Goal: Navigation & Orientation: Find specific page/section

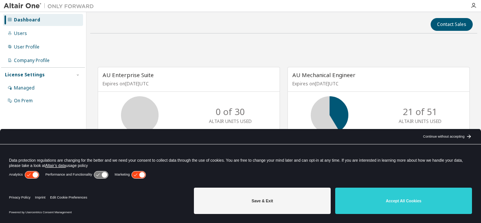
click at [256, 64] on div "AU Enterprise Suite Expires on September 9, 2026 UTC 0 of 30 ALTAIR UNITS USED …" at bounding box center [283, 111] width 387 height 145
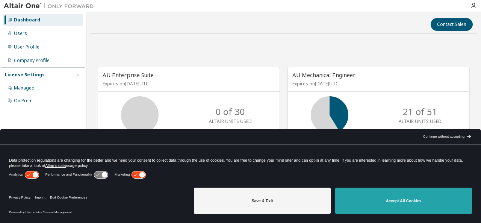
click at [402, 200] on button "Accept All Cookies" at bounding box center [403, 201] width 137 height 26
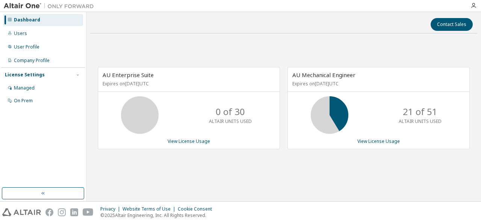
click at [236, 52] on div "AU Enterprise Suite Expires on September 9, 2026 UTC 0 of 30 ALTAIR UNITS USED …" at bounding box center [283, 111] width 387 height 145
